Goal: Task Accomplishment & Management: Use online tool/utility

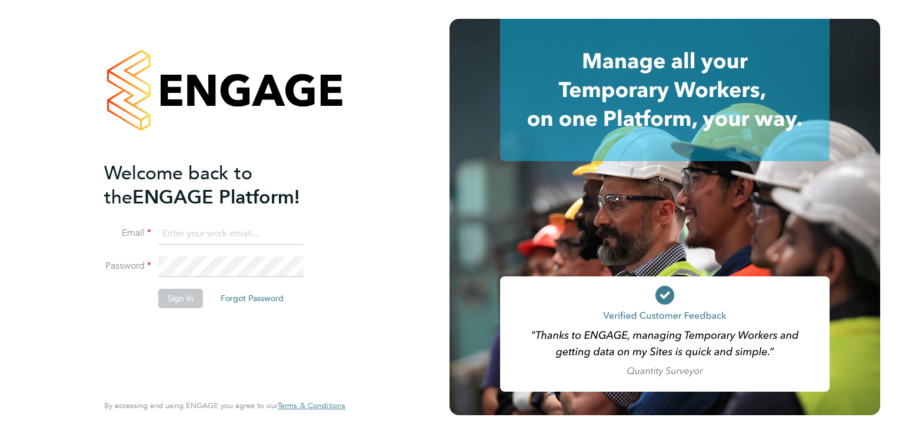
type input "konrad.adamski@a2dominion.co.uk"
click at [181, 298] on button "Sign In" at bounding box center [180, 298] width 45 height 19
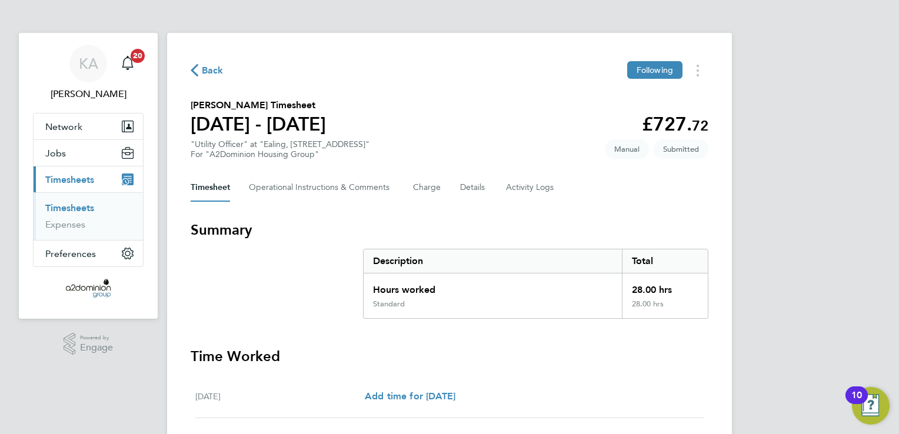
click at [81, 208] on link "Timesheets" at bounding box center [69, 207] width 49 height 11
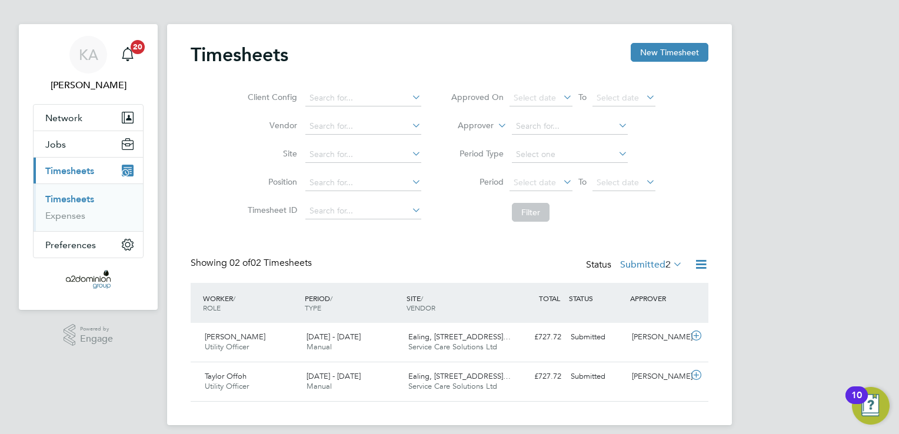
scroll to position [18, 0]
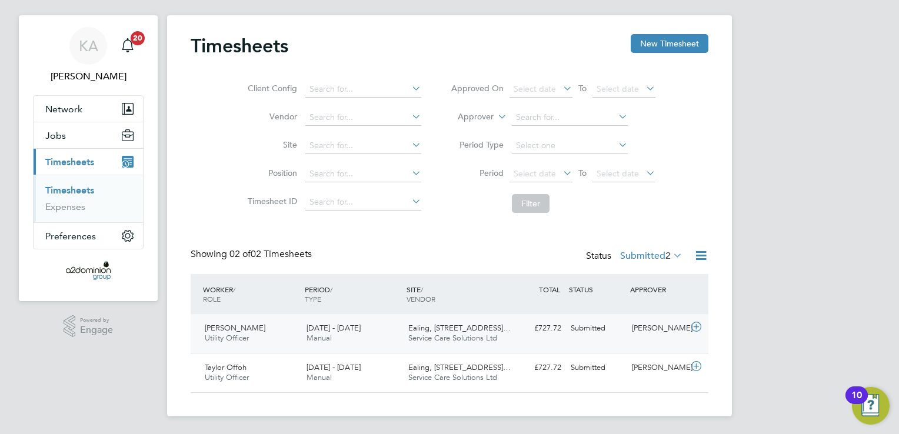
click at [226, 331] on span "[PERSON_NAME]" at bounding box center [235, 328] width 61 height 10
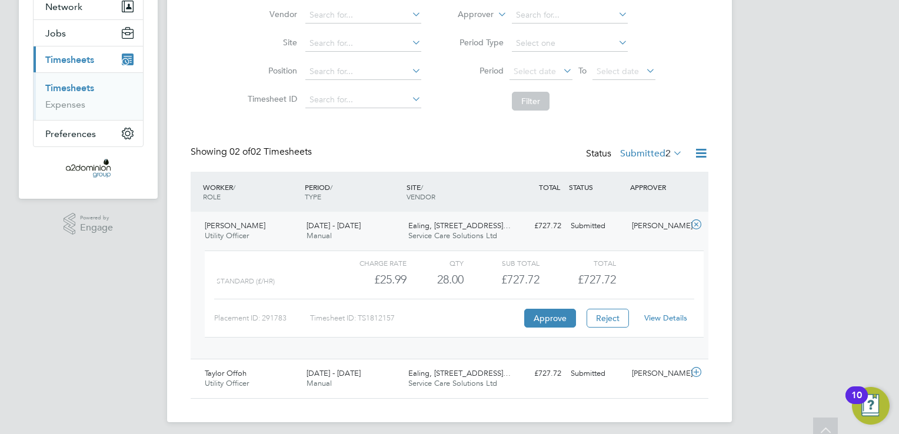
scroll to position [126, 0]
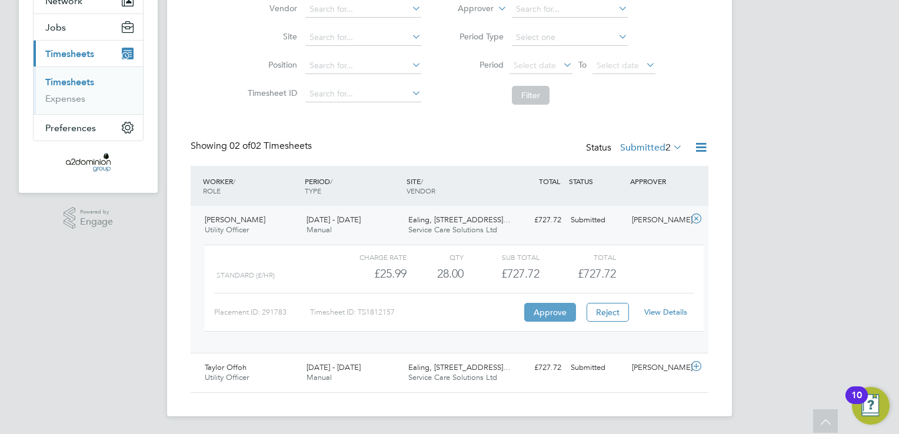
click at [541, 309] on button "Approve" at bounding box center [550, 312] width 52 height 19
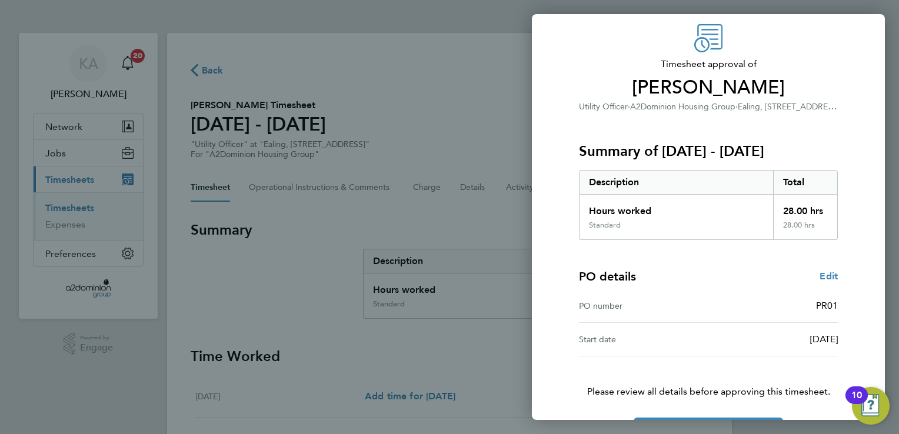
scroll to position [81, 0]
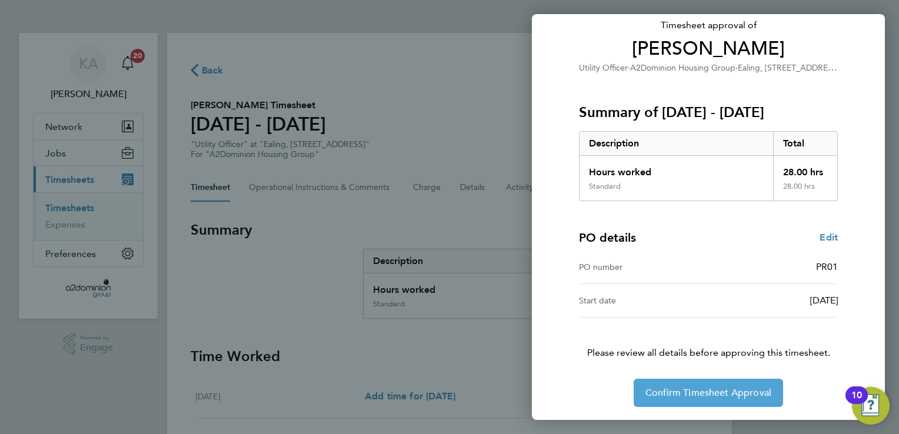
click at [689, 393] on span "Confirm Timesheet Approval" at bounding box center [709, 393] width 126 height 12
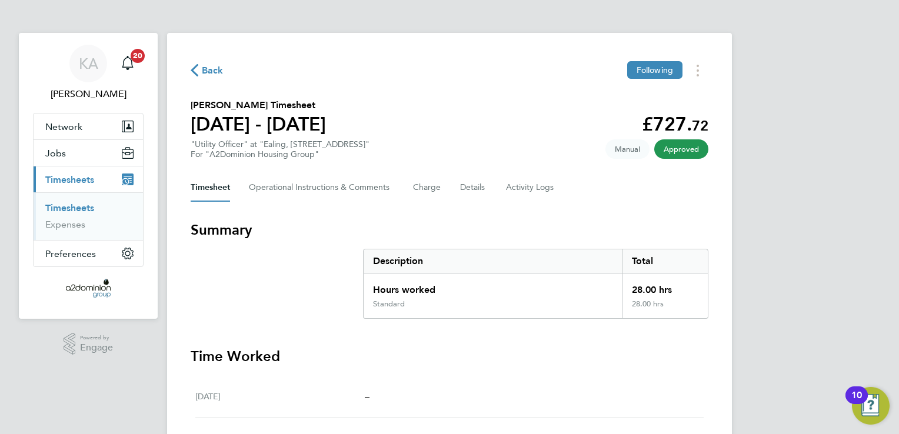
click at [205, 71] on span "Back" at bounding box center [213, 71] width 22 height 14
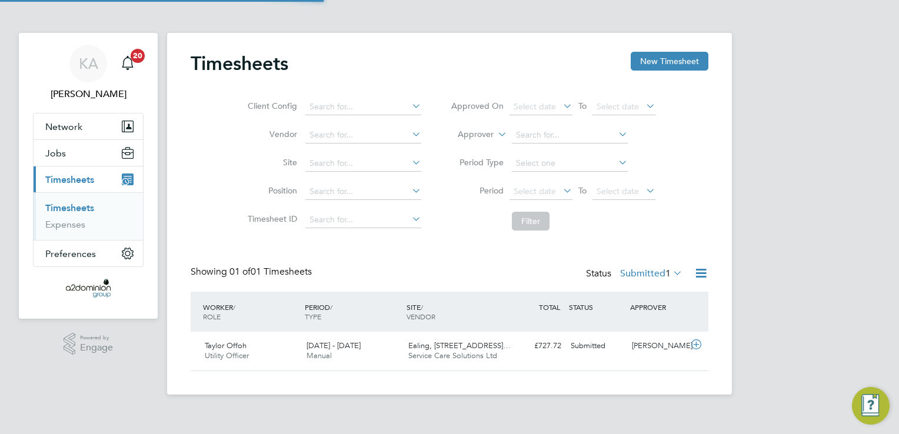
scroll to position [29, 102]
click at [238, 341] on span "Taylor Offoh" at bounding box center [226, 346] width 42 height 10
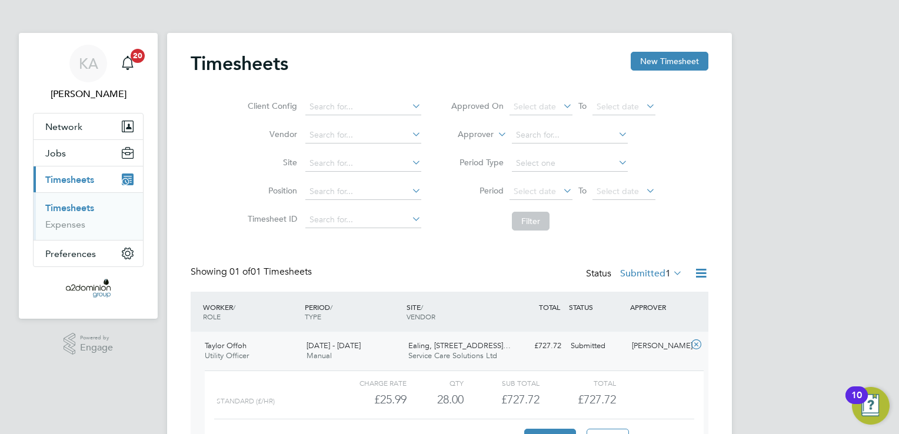
scroll to position [87, 0]
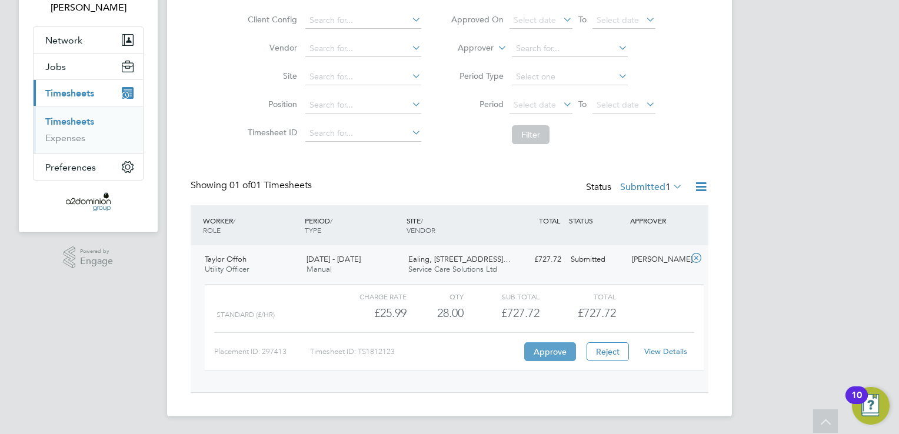
click at [548, 345] on button "Approve" at bounding box center [550, 351] width 52 height 19
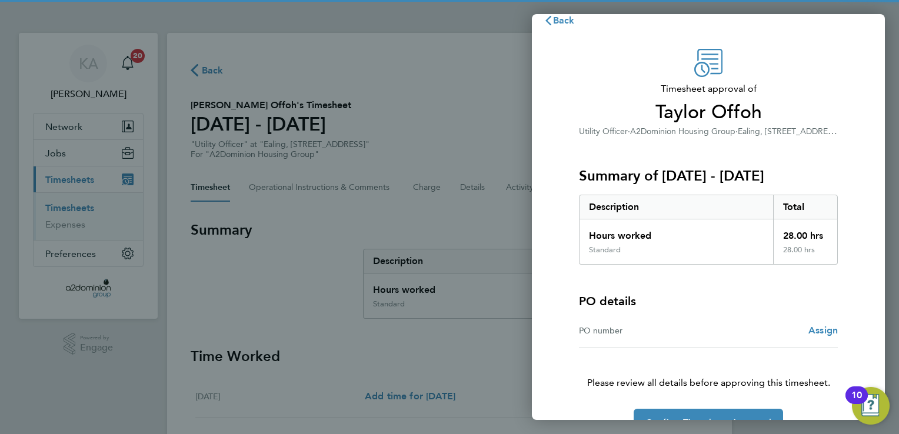
scroll to position [47, 0]
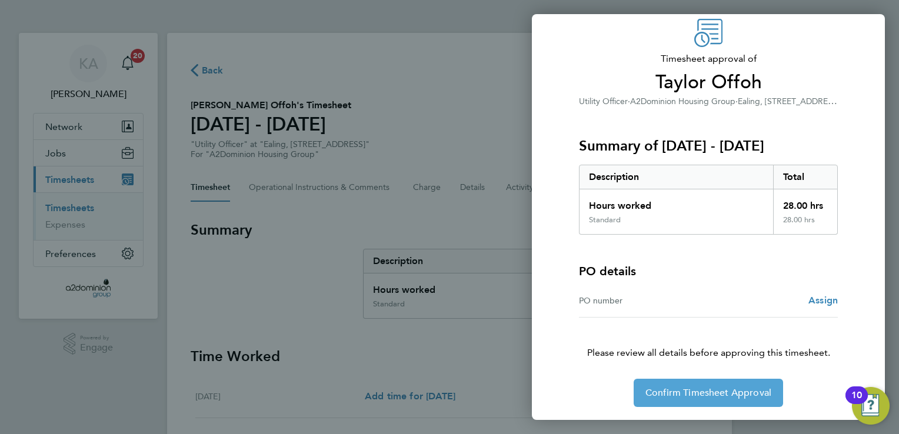
click at [679, 399] on button "Confirm Timesheet Approval" at bounding box center [708, 393] width 149 height 28
